Goal: Information Seeking & Learning: Get advice/opinions

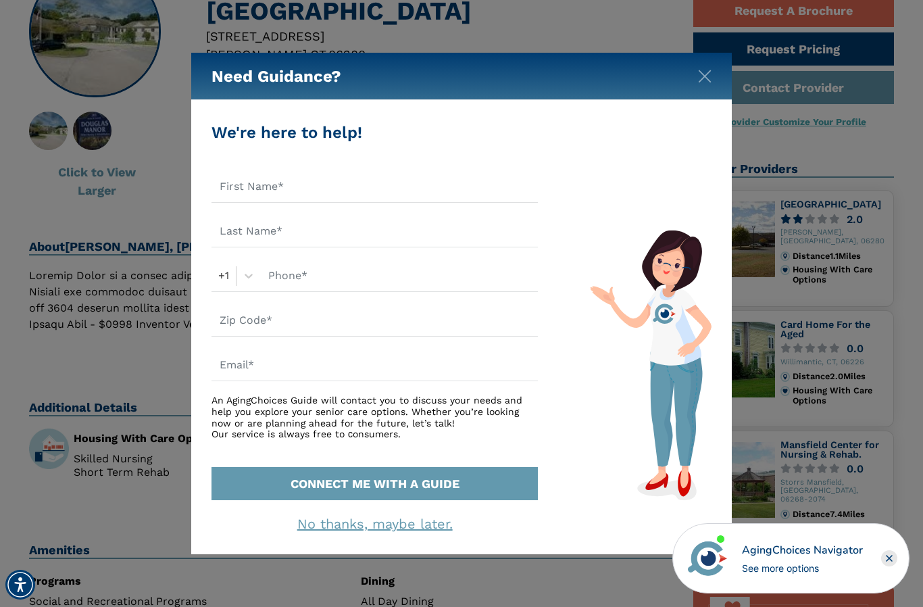
scroll to position [155, 0]
click at [709, 77] on img "Close" at bounding box center [705, 77] width 14 height 14
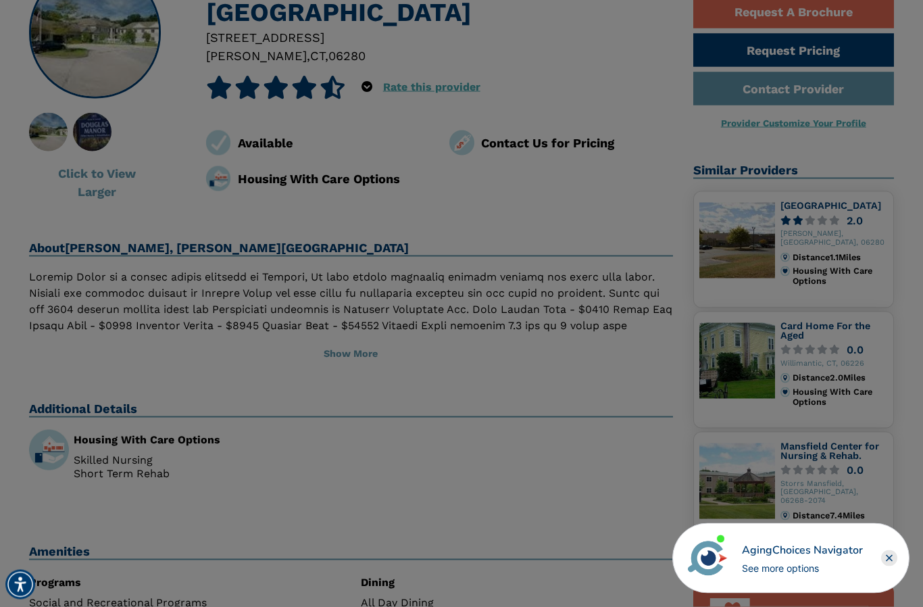
scroll to position [155, 0]
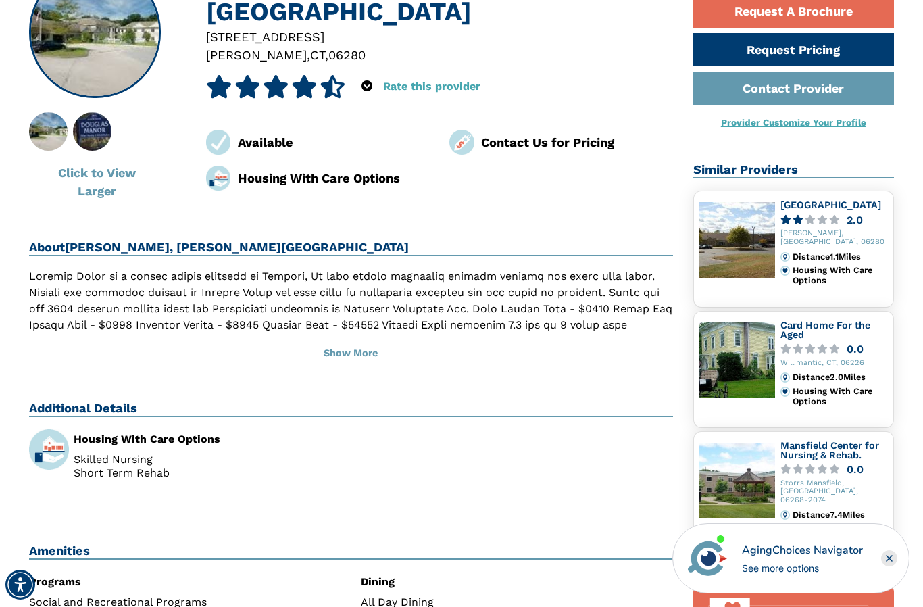
click at [624, 408] on h2 "Additional Details" at bounding box center [351, 409] width 644 height 16
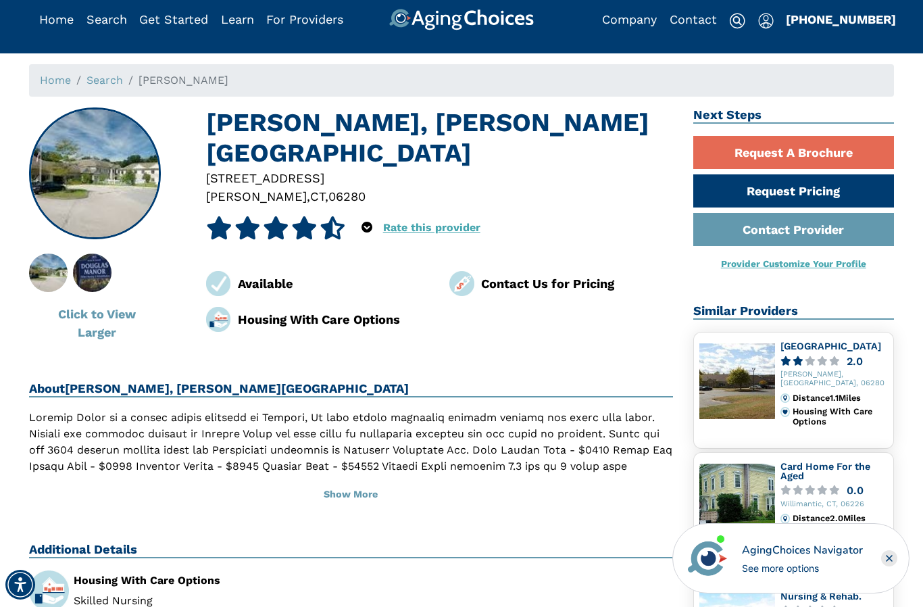
scroll to position [0, 0]
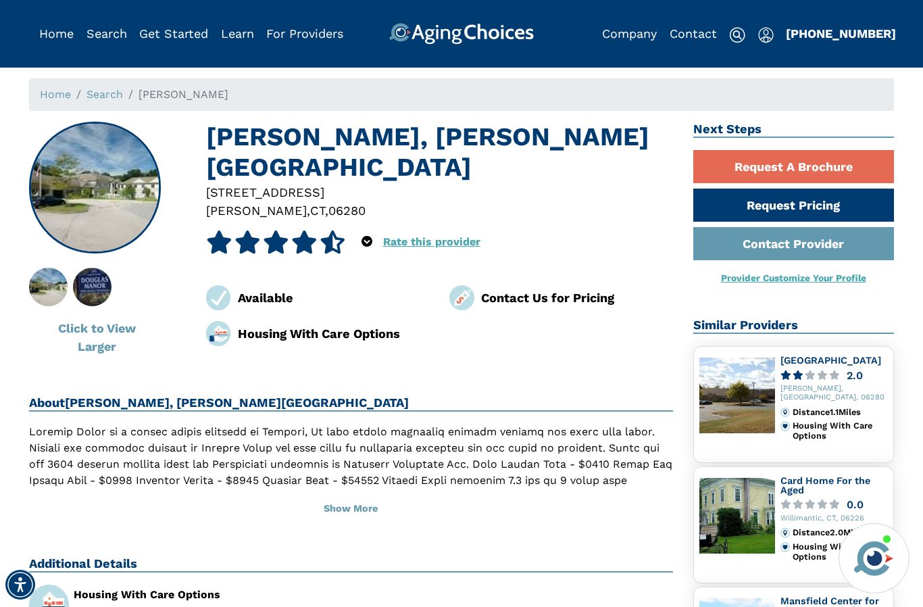
click at [303, 230] on icon at bounding box center [304, 241] width 26 height 23
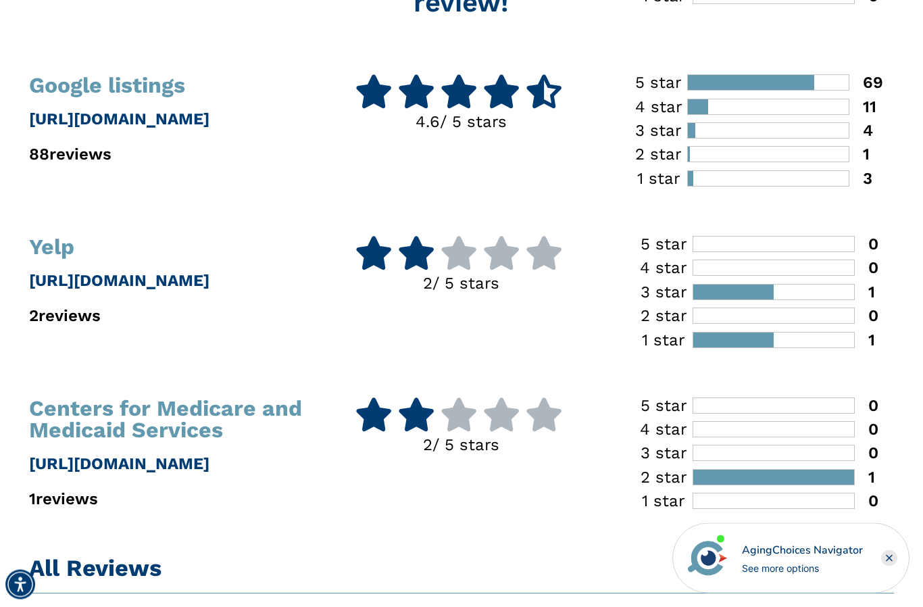
scroll to position [426, 0]
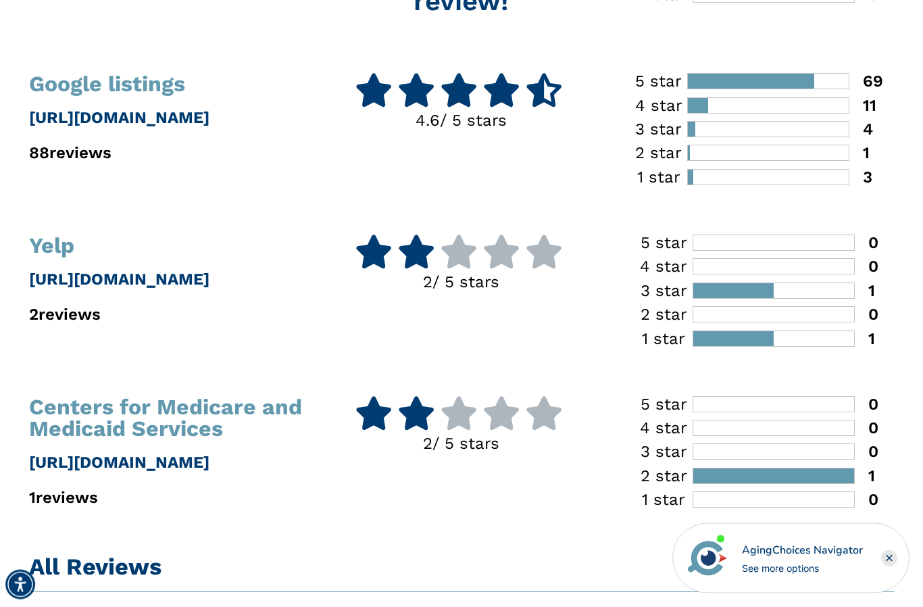
click at [89, 495] on p "1 reviews" at bounding box center [166, 498] width 275 height 24
click at [435, 414] on icon at bounding box center [416, 414] width 38 height 34
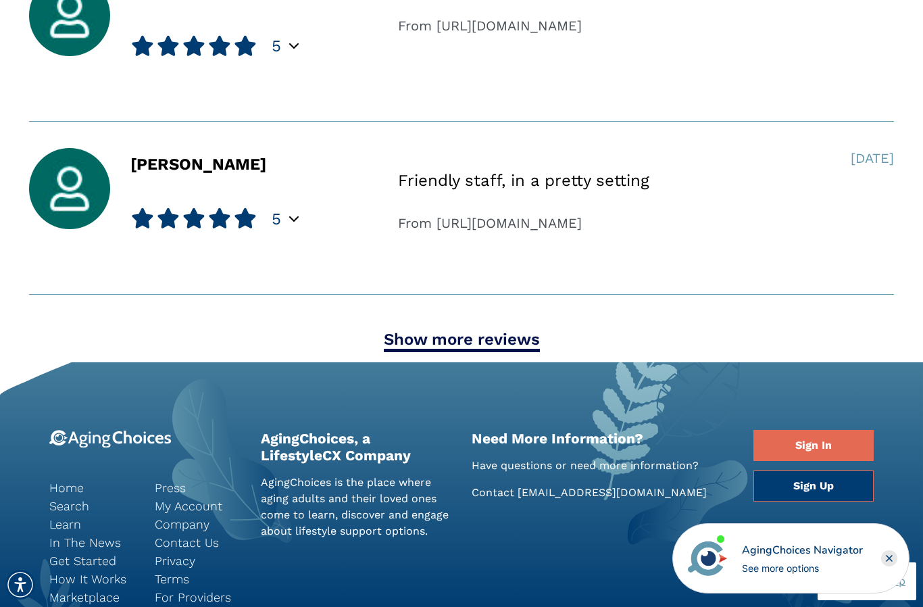
scroll to position [1672, 0]
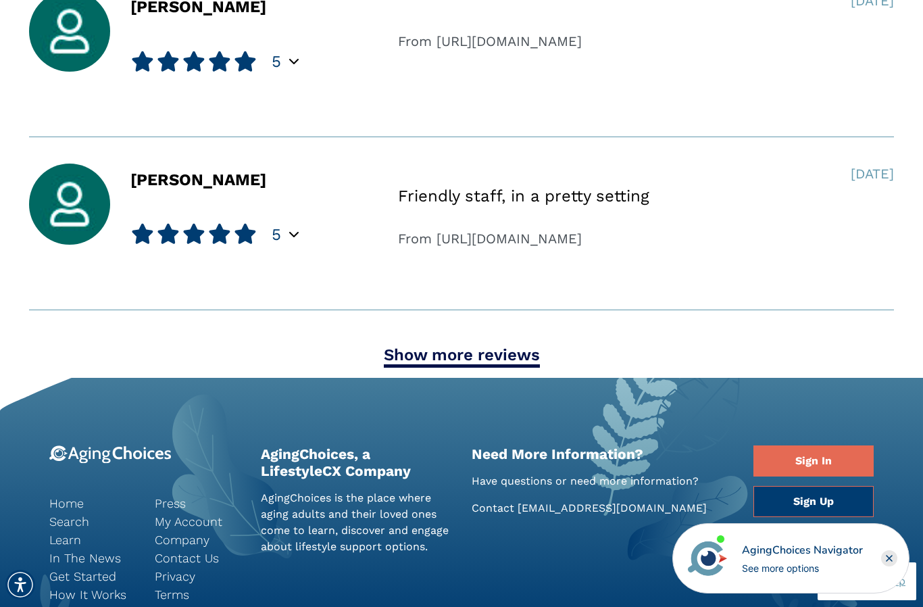
click at [493, 355] on link "Show more reviews" at bounding box center [462, 356] width 156 height 22
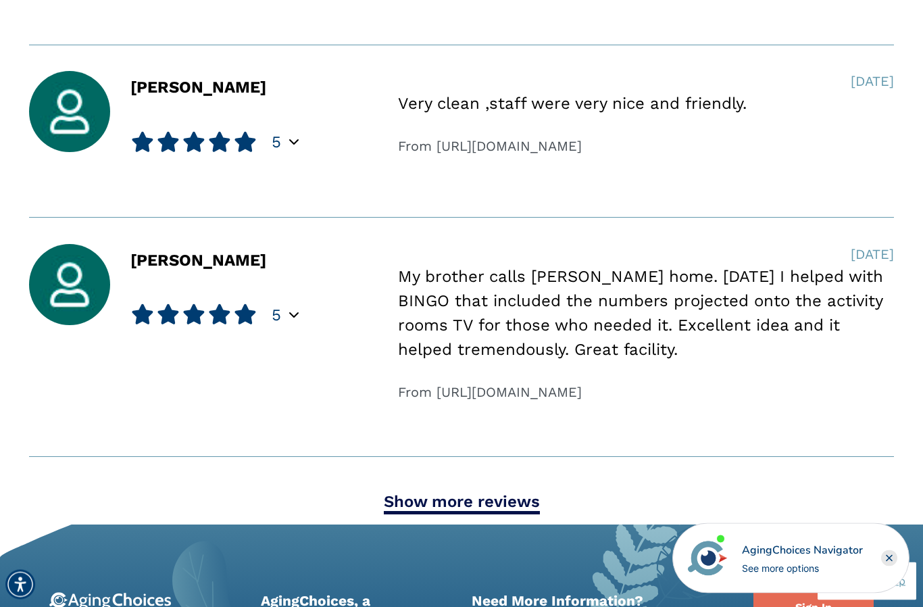
scroll to position [2324, 0]
click at [497, 498] on link "Show more reviews" at bounding box center [462, 503] width 156 height 22
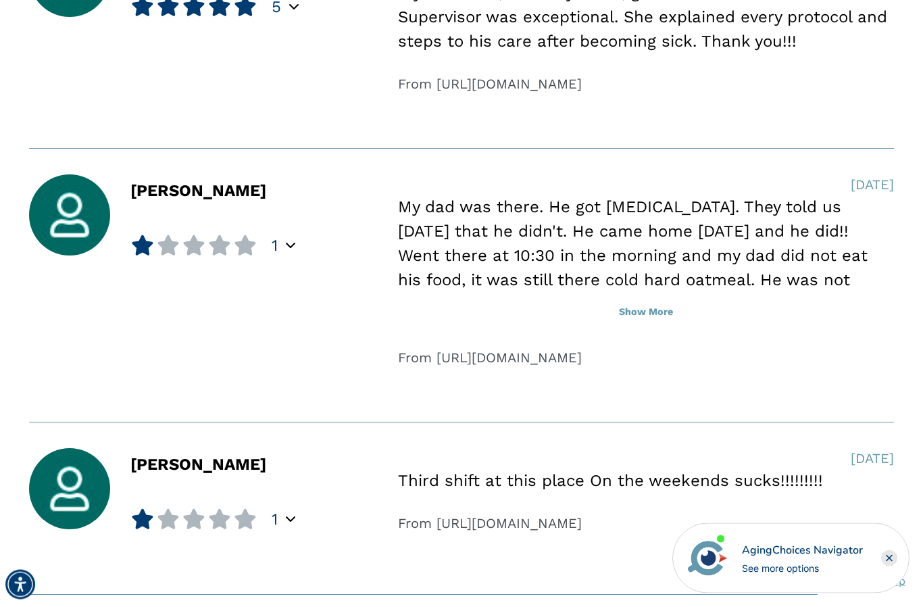
scroll to position [3087, 0]
click at [641, 312] on button "Show More" at bounding box center [646, 312] width 496 height 30
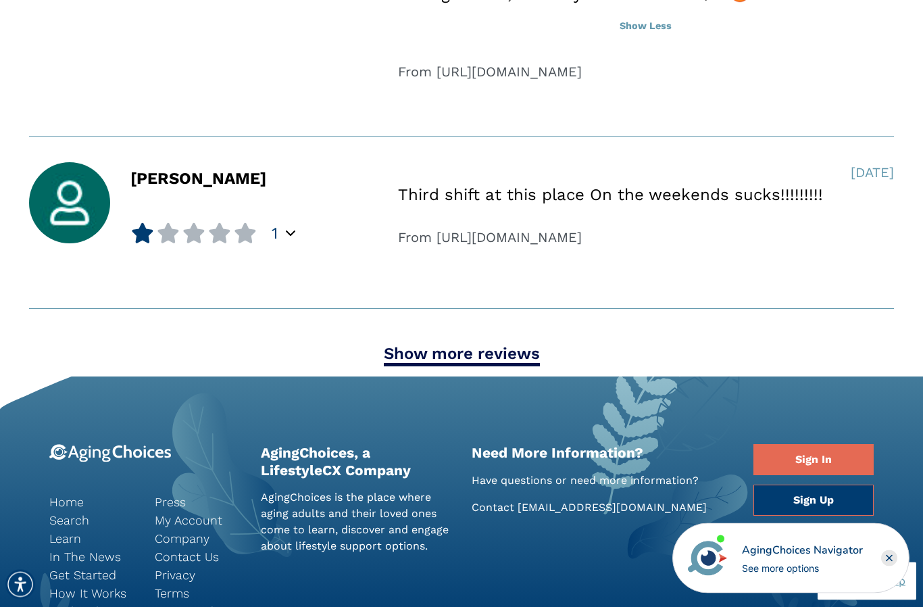
scroll to position [3420, 0]
click at [495, 361] on link "Show more reviews" at bounding box center [462, 355] width 156 height 22
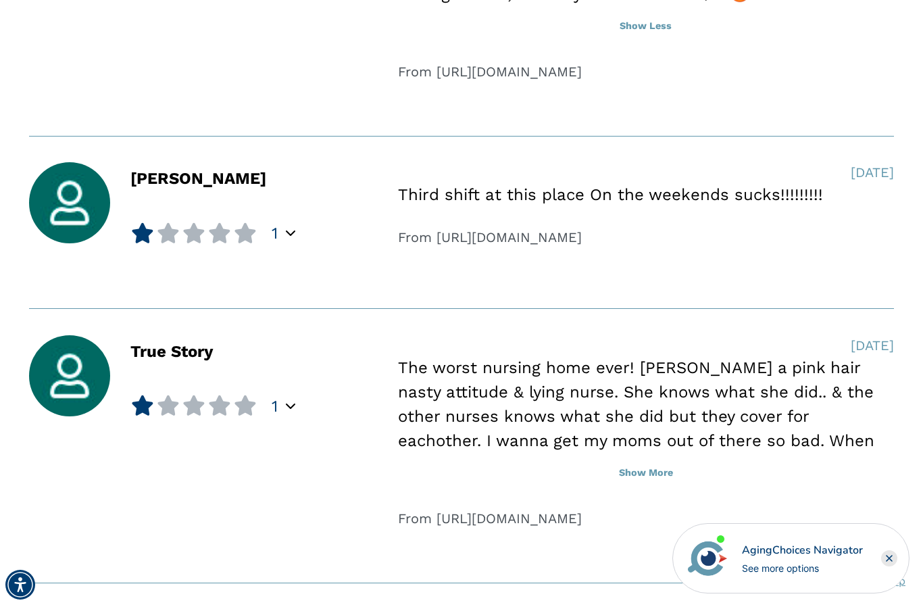
click at [666, 467] on button "Show More" at bounding box center [646, 473] width 496 height 30
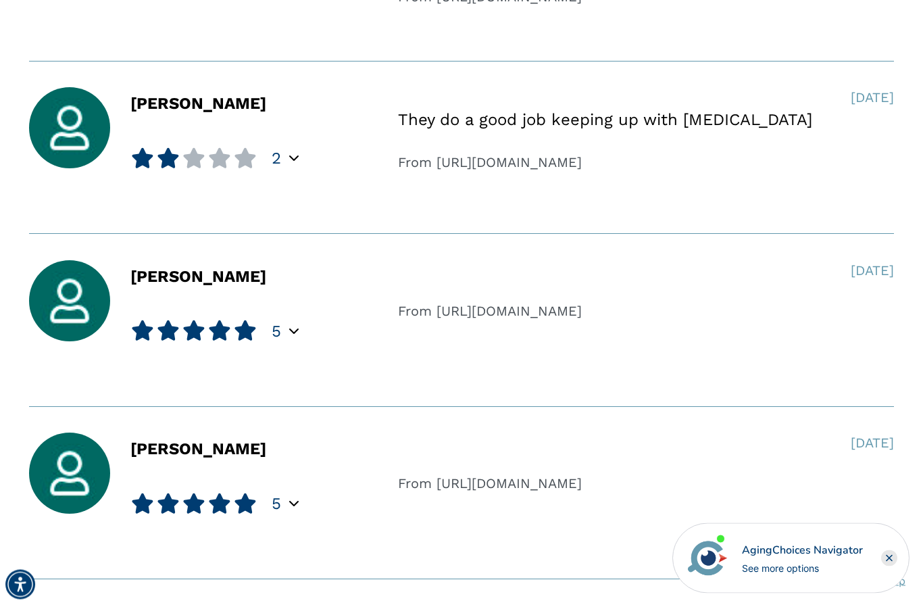
scroll to position [4187, 0]
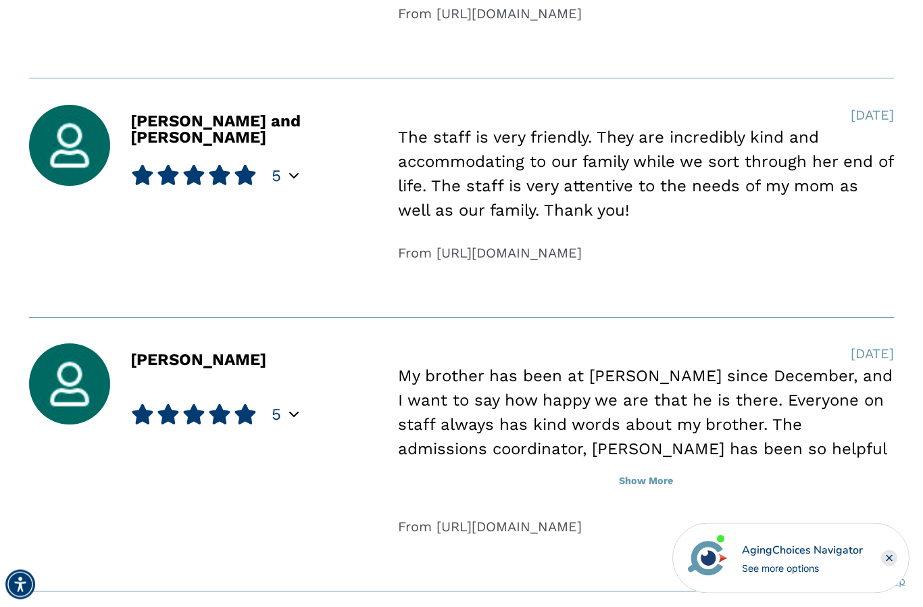
scroll to position [4961, 0]
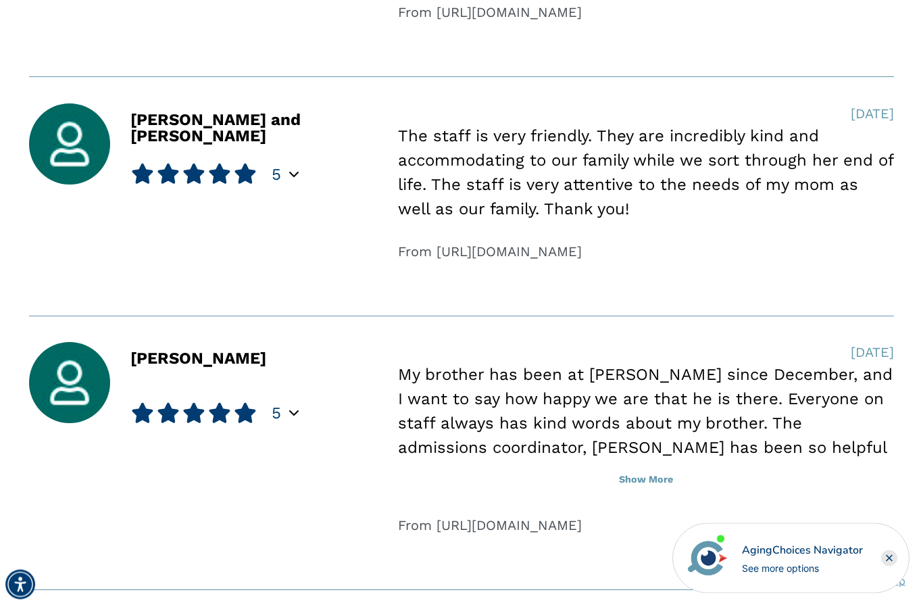
click at [660, 466] on button "Show More" at bounding box center [646, 481] width 496 height 30
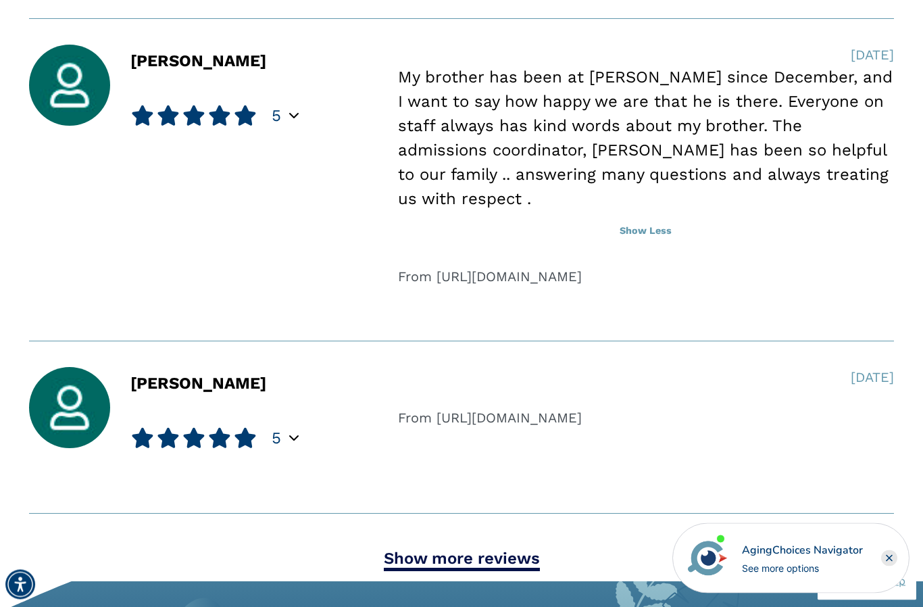
scroll to position [5259, 0]
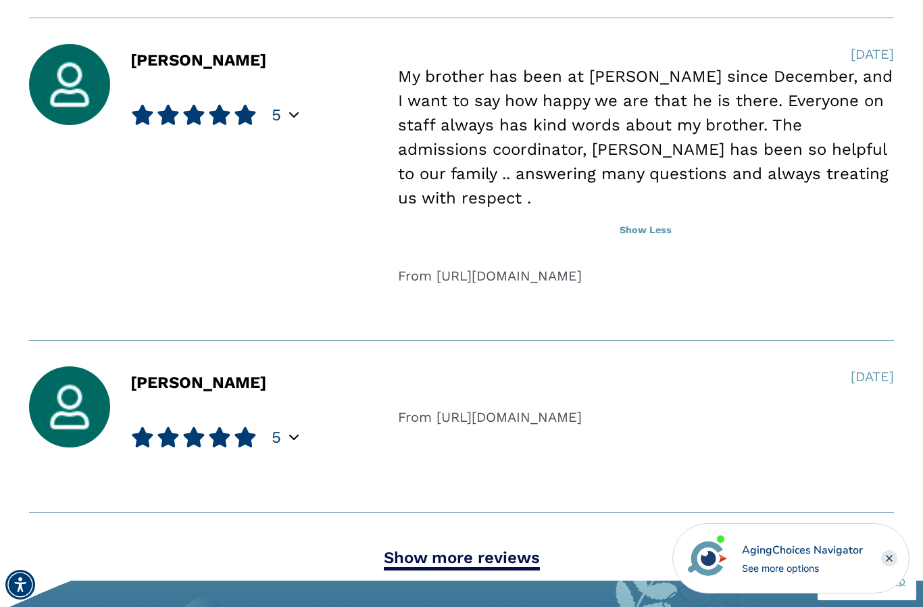
click at [510, 548] on link "Show more reviews" at bounding box center [462, 559] width 156 height 22
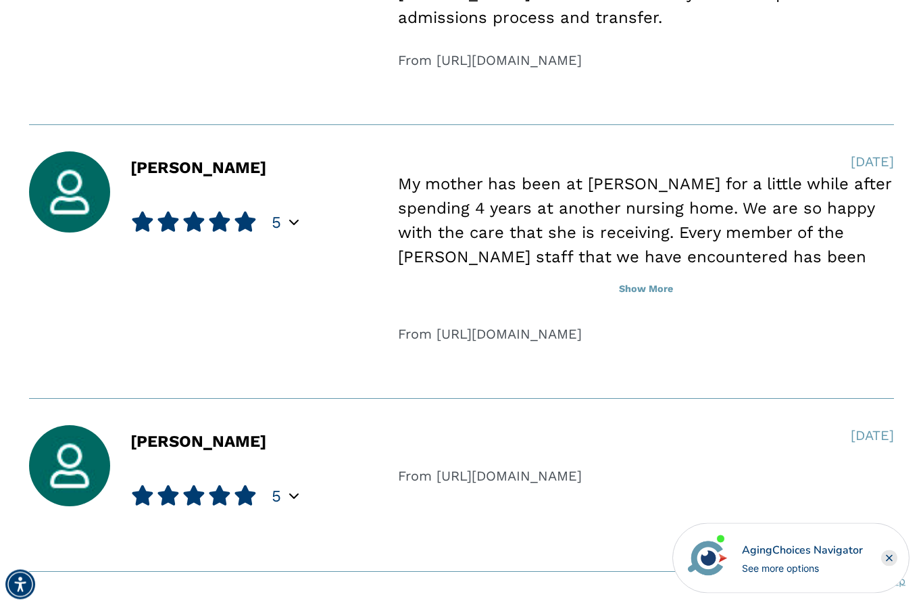
scroll to position [6078, 0]
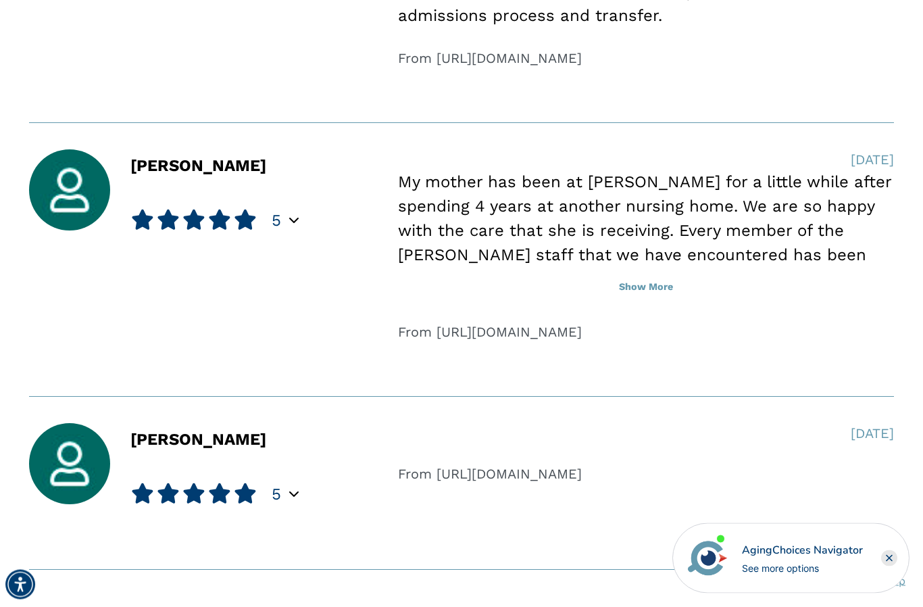
click at [506, 606] on link "Show more reviews" at bounding box center [462, 617] width 156 height 22
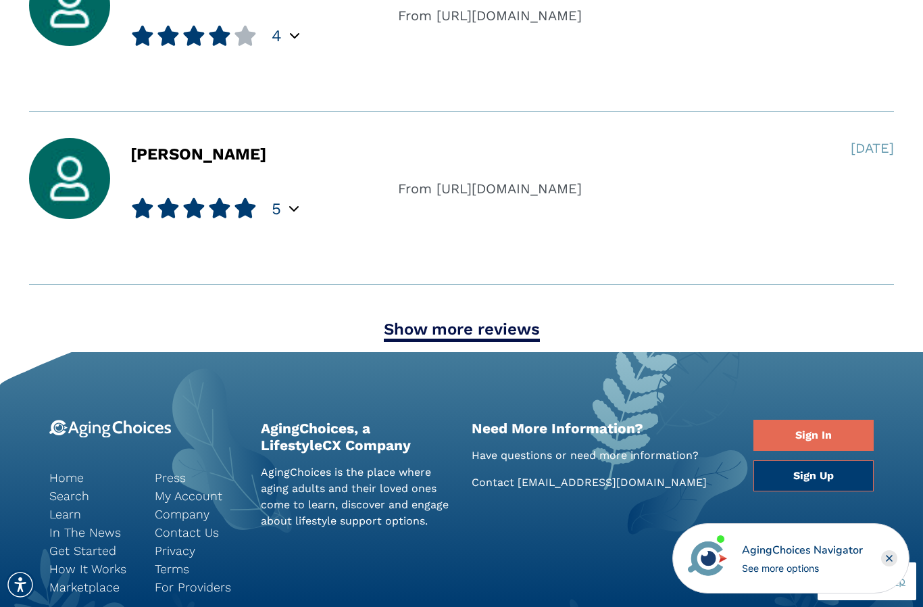
scroll to position [7072, 0]
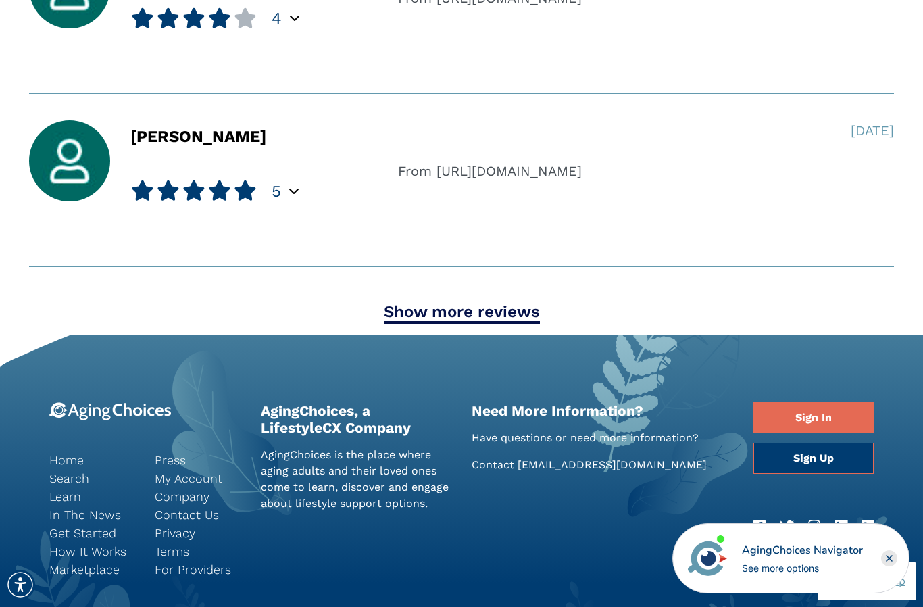
click at [495, 302] on link "Show more reviews" at bounding box center [462, 313] width 156 height 22
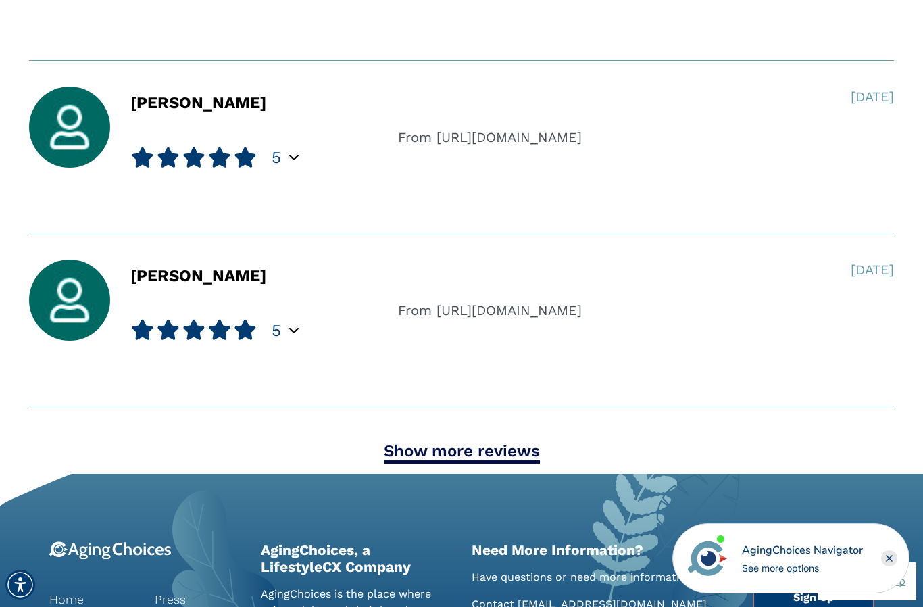
scroll to position [7639, 0]
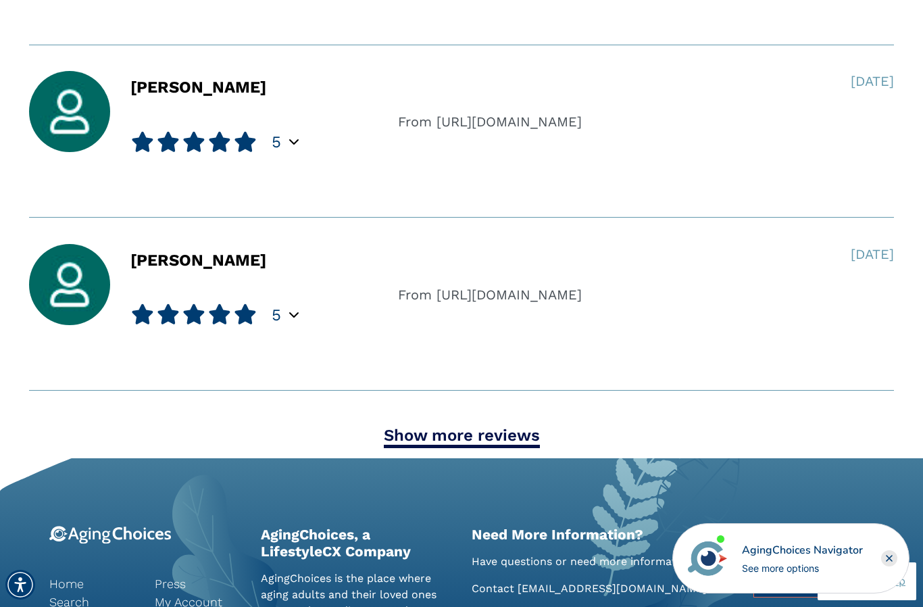
click at [510, 426] on link "Show more reviews" at bounding box center [462, 437] width 156 height 22
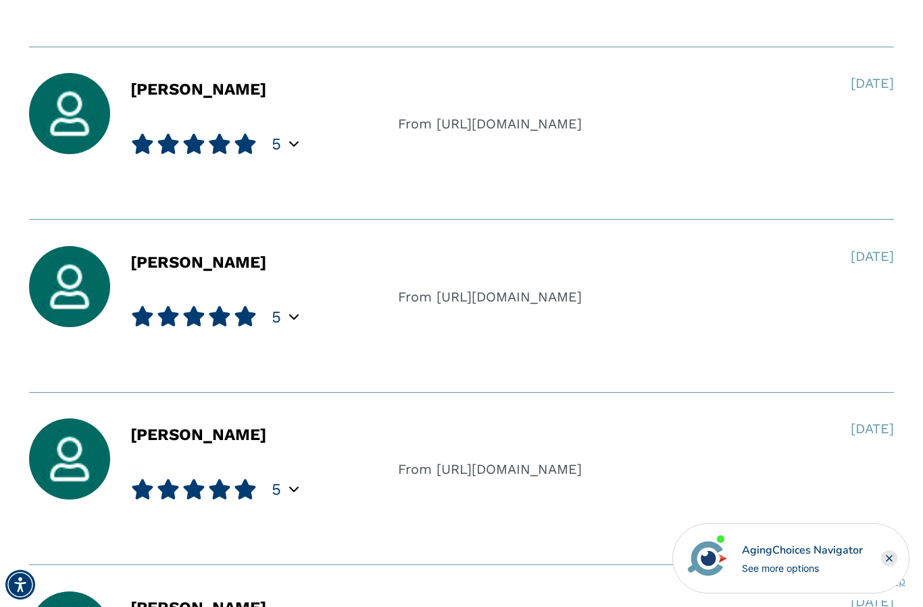
scroll to position [7634, 0]
